Goal: Information Seeking & Learning: Learn about a topic

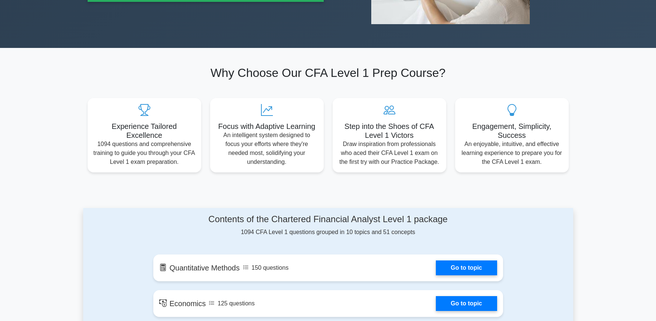
scroll to position [334, 0]
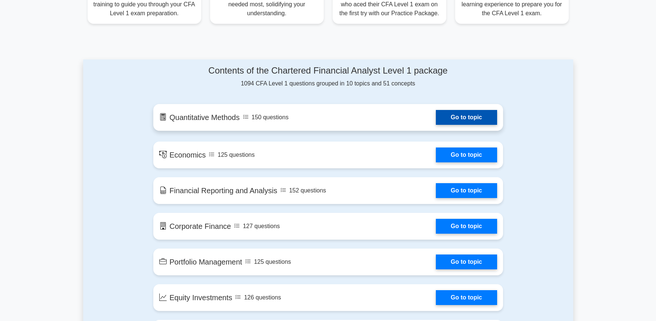
click at [436, 123] on link "Go to topic" at bounding box center [466, 117] width 61 height 15
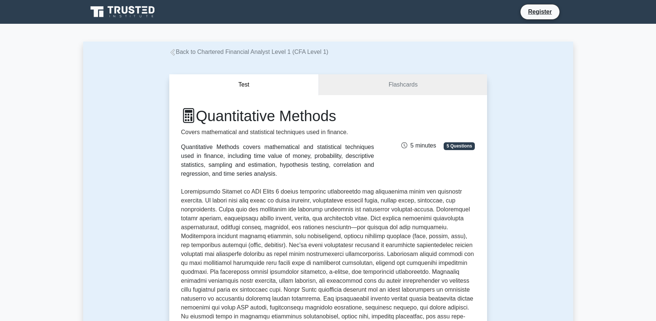
scroll to position [186, 0]
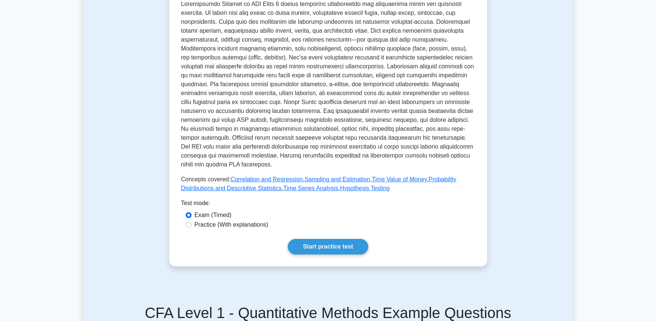
click at [243, 226] on label "Practice (With explanations)" at bounding box center [231, 224] width 74 height 9
click at [191, 226] on input "Practice (With explanations)" at bounding box center [189, 225] width 6 height 6
radio input "true"
click at [308, 246] on link "Start practice test" at bounding box center [328, 247] width 81 height 16
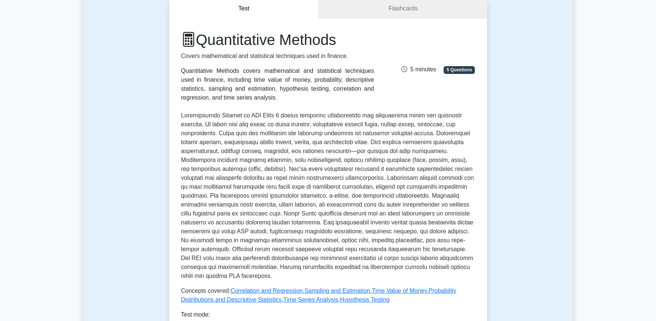
scroll to position [0, 0]
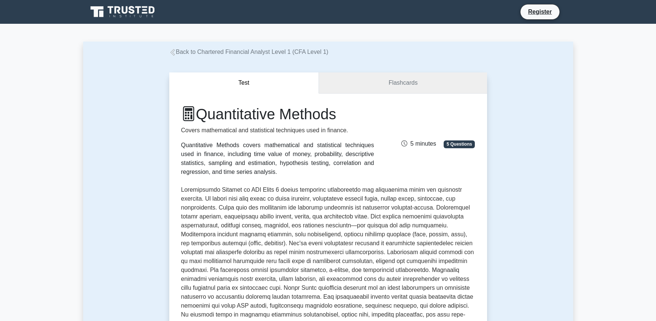
click at [419, 85] on link "Flashcards" at bounding box center [403, 82] width 168 height 21
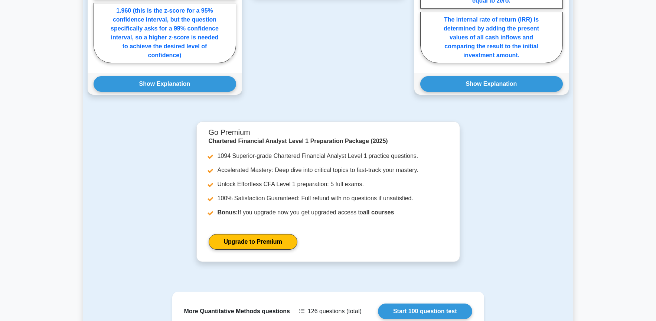
scroll to position [841, 0]
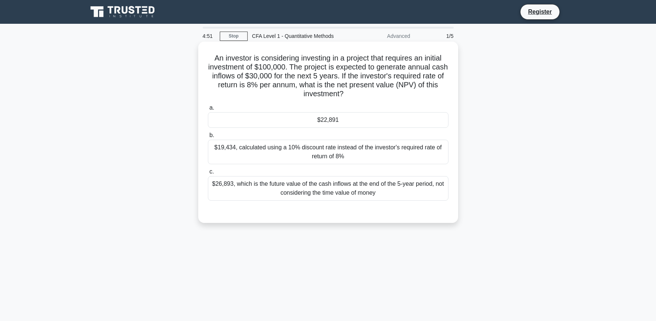
click at [304, 158] on div "$19,434, calculated using a 10% discount rate instead of the investor's require…" at bounding box center [328, 152] width 240 height 24
click at [208, 138] on input "b. $19,434, calculated using a 10% discount rate instead of the investor's requ…" at bounding box center [208, 135] width 0 height 5
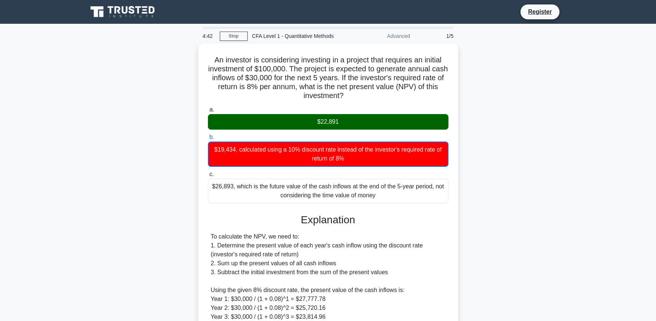
drag, startPoint x: 358, startPoint y: 92, endPoint x: 197, endPoint y: 57, distance: 164.8
click at [199, 56] on div "An investor is considering investing in a project that requires an initial inve…" at bounding box center [328, 244] width 260 height 402
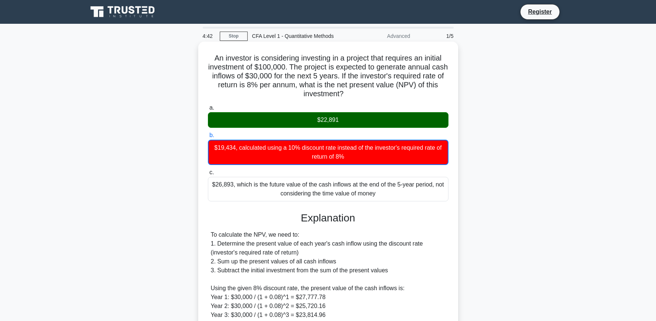
click at [339, 65] on h5 "An investor is considering investing in a project that requires an initial inve…" at bounding box center [328, 75] width 242 height 45
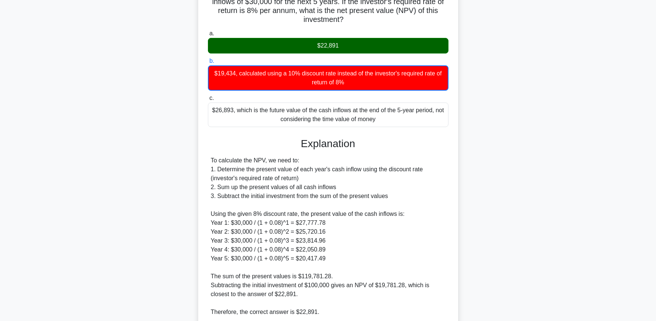
scroll to position [137, 0]
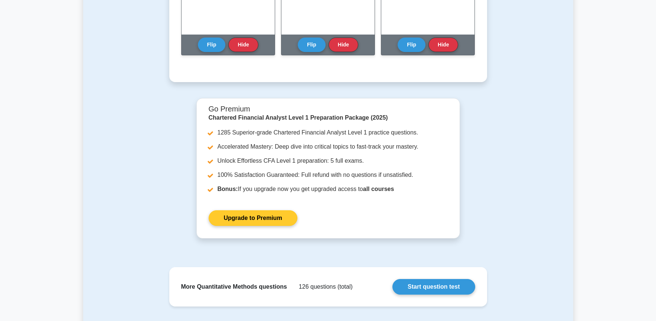
scroll to position [408, 0]
